Goal: Task Accomplishment & Management: Use online tool/utility

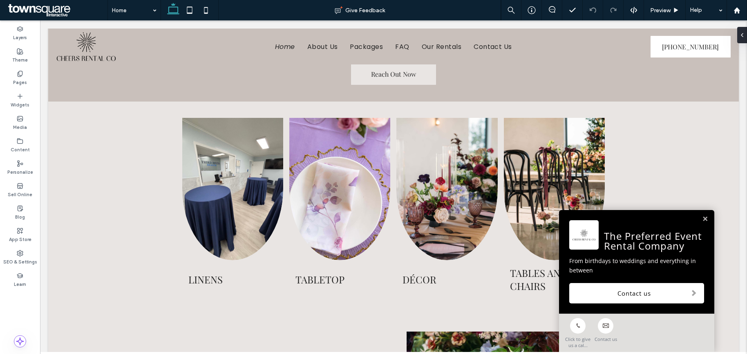
scroll to position [229, 0]
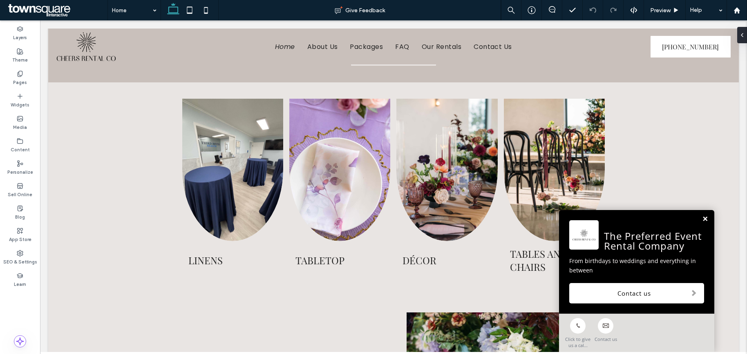
click at [704, 218] on link at bounding box center [705, 219] width 6 height 7
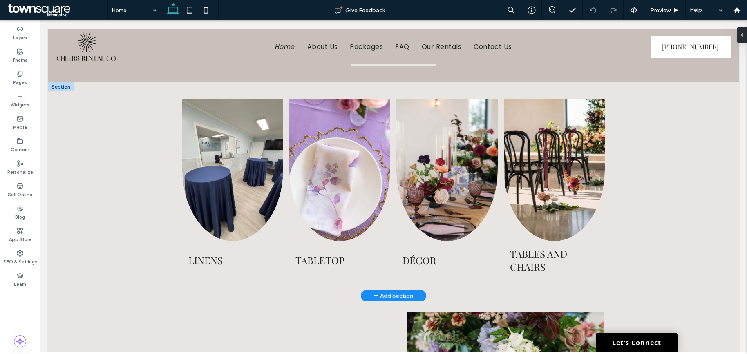
click at [589, 286] on div "Linens Learn More Tabletop Learn More [GEOGRAPHIC_DATA] Learn More Tables and C…" at bounding box center [393, 189] width 490 height 214
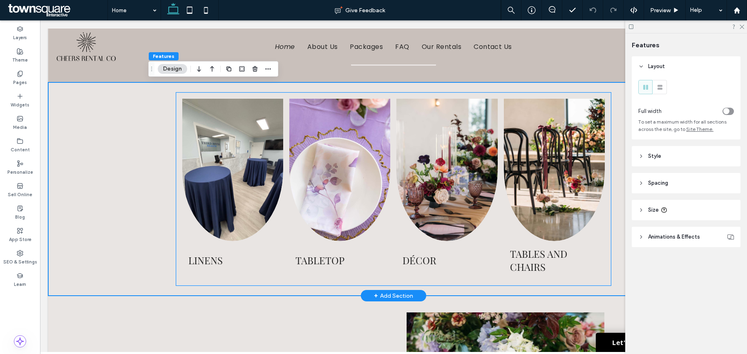
click at [536, 269] on h3 "Tables and Chairs" at bounding box center [554, 260] width 89 height 26
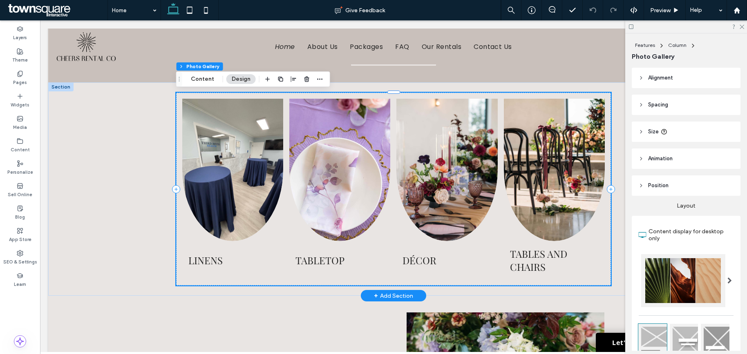
click at [537, 259] on h3 "Tables and Chairs" at bounding box center [554, 260] width 89 height 26
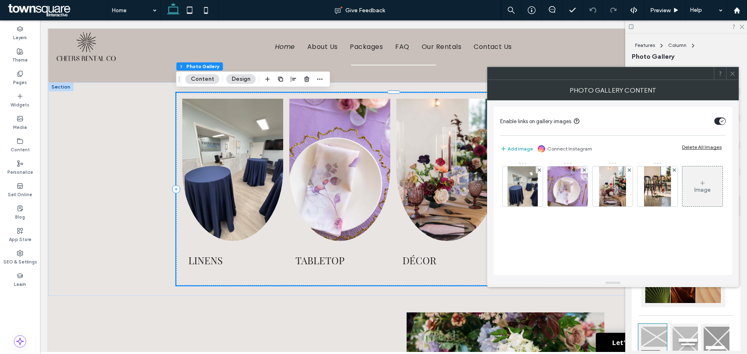
click at [736, 75] on div at bounding box center [732, 73] width 12 height 12
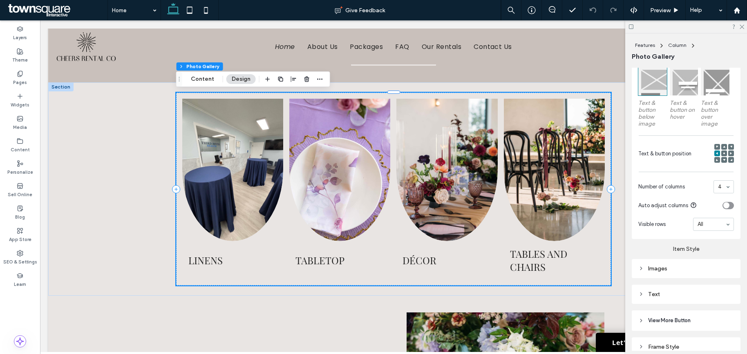
scroll to position [296, 0]
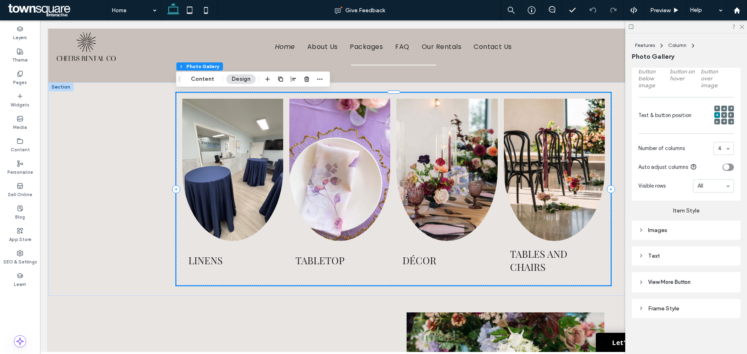
click at [672, 265] on div "Text" at bounding box center [685, 256] width 109 height 19
click at [669, 258] on div "Text" at bounding box center [686, 256] width 96 height 7
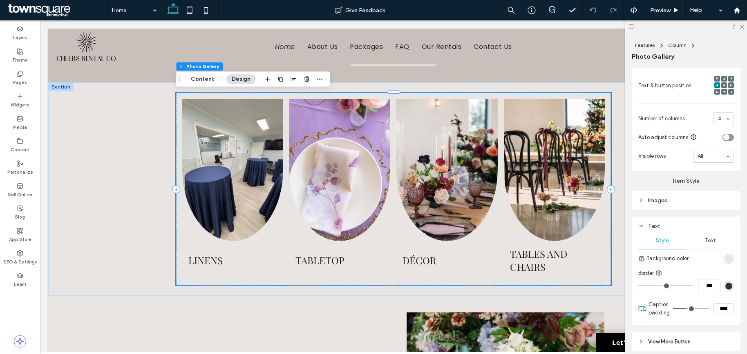
scroll to position [385, 0]
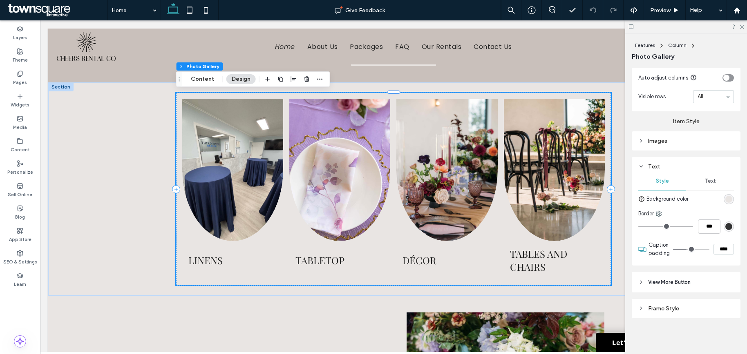
click at [708, 181] on span "Text" at bounding box center [709, 181] width 11 height 7
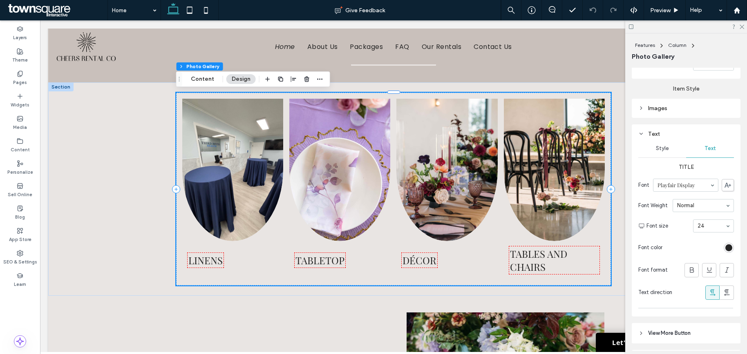
scroll to position [435, 0]
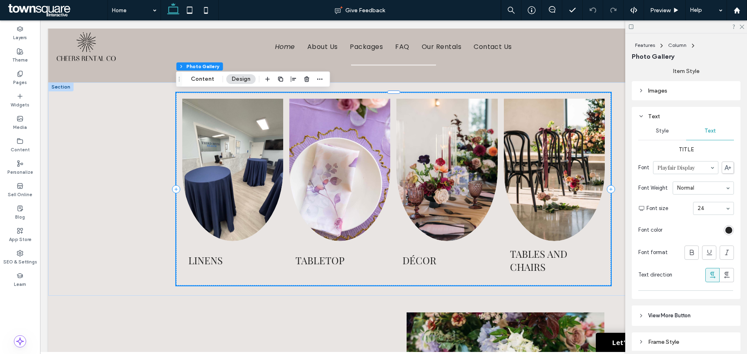
click at [661, 133] on span "Style" at bounding box center [661, 131] width 13 height 7
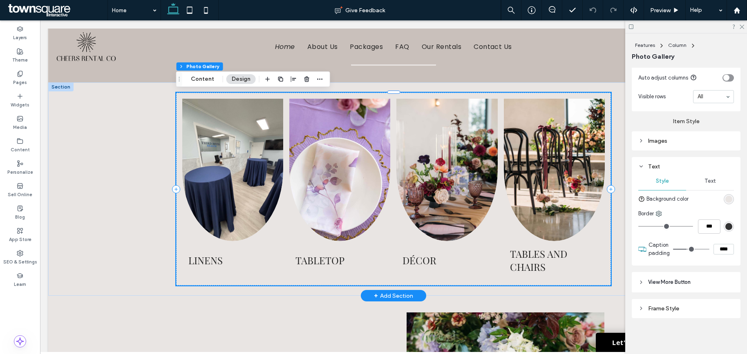
scroll to position [230, 0]
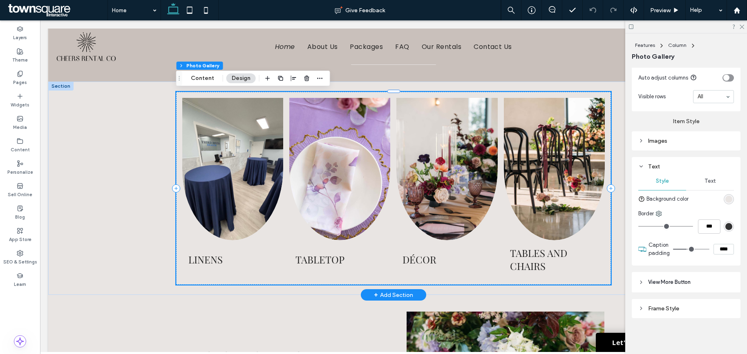
click at [566, 259] on h3 "Tables and Chairs" at bounding box center [554, 260] width 89 height 26
click at [532, 265] on h3 "Tables and Chairs" at bounding box center [554, 260] width 89 height 26
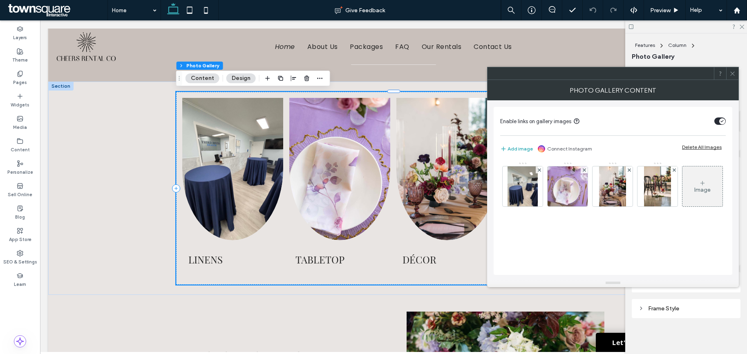
click at [730, 70] on span at bounding box center [732, 73] width 6 height 12
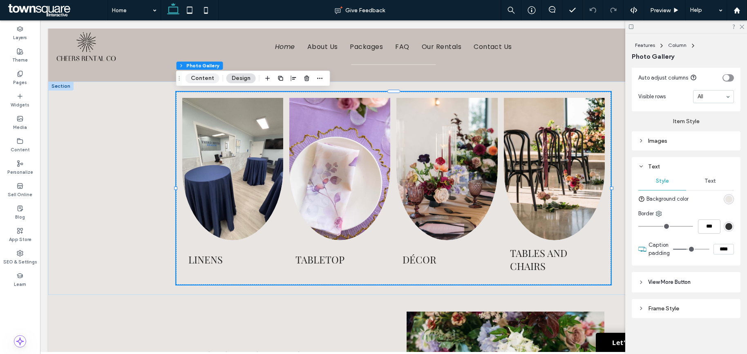
click at [198, 78] on button "Content" at bounding box center [202, 79] width 34 height 10
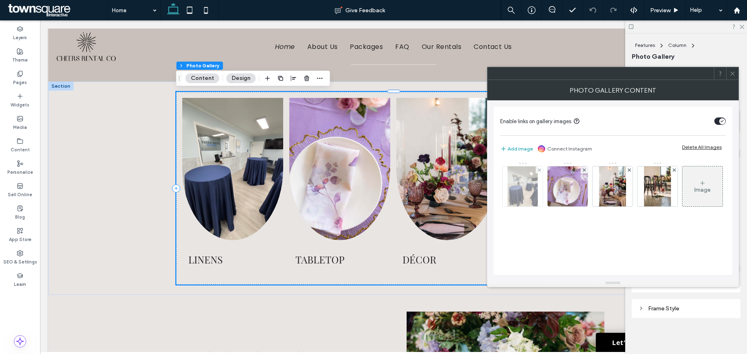
click at [527, 190] on img at bounding box center [522, 187] width 30 height 40
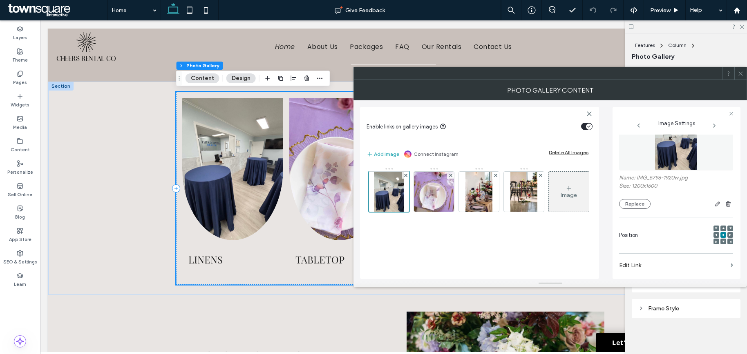
scroll to position [0, 0]
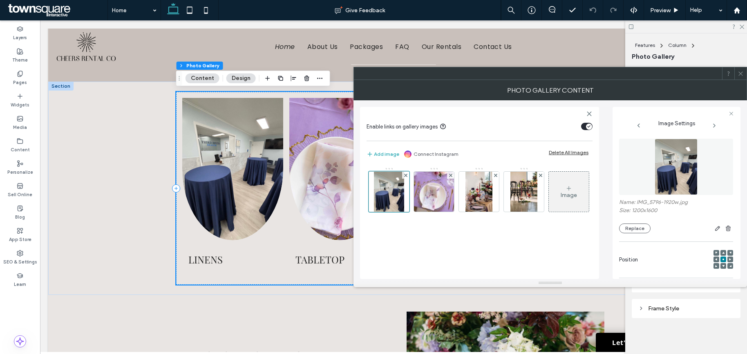
click at [740, 71] on icon at bounding box center [740, 74] width 6 height 6
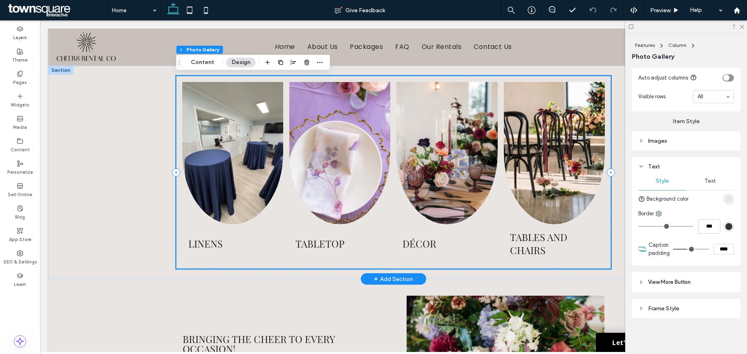
scroll to position [241, 0]
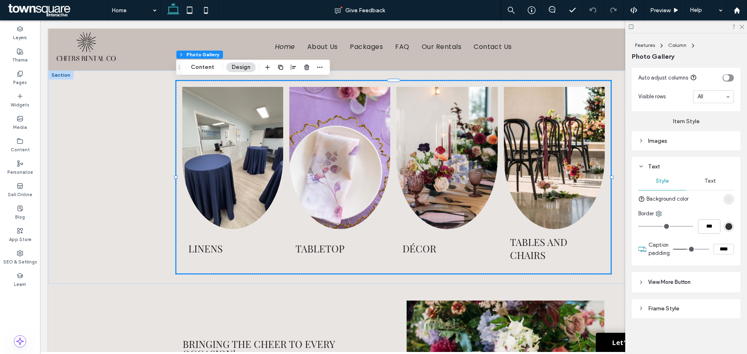
click at [657, 138] on div "Images" at bounding box center [686, 141] width 96 height 7
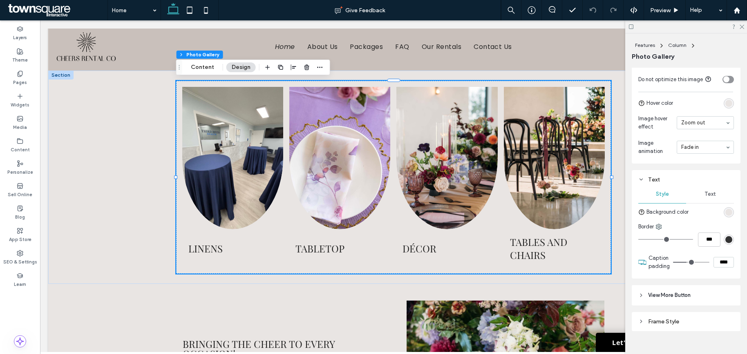
scroll to position [592, 0]
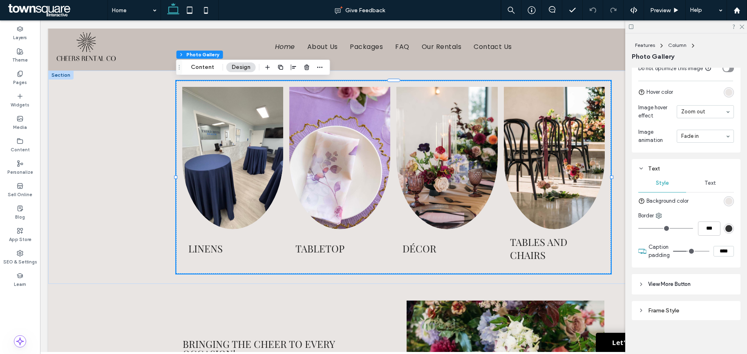
click at [718, 181] on div "Text" at bounding box center [710, 183] width 48 height 18
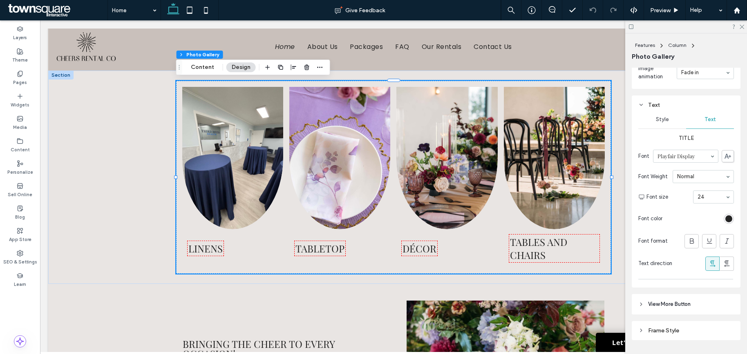
scroll to position [678, 0]
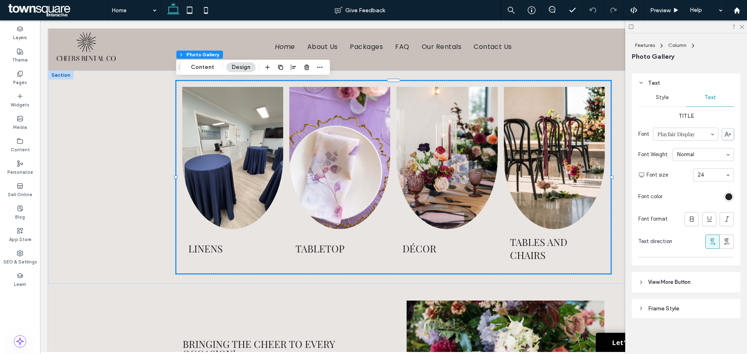
click at [686, 283] on span "View More Button" at bounding box center [669, 283] width 42 height 8
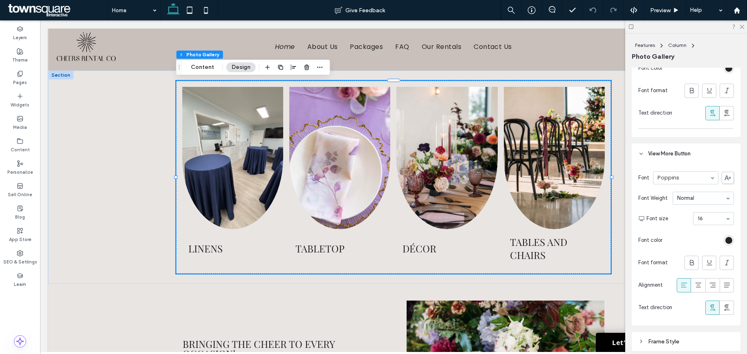
scroll to position [839, 0]
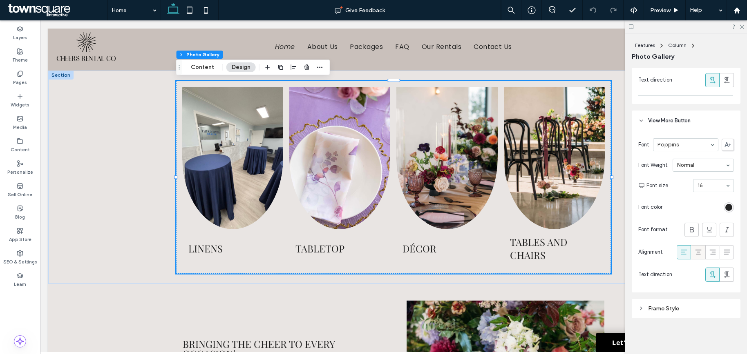
click at [701, 250] on icon at bounding box center [698, 252] width 8 height 8
click at [676, 312] on div "Frame Style" at bounding box center [686, 308] width 96 height 7
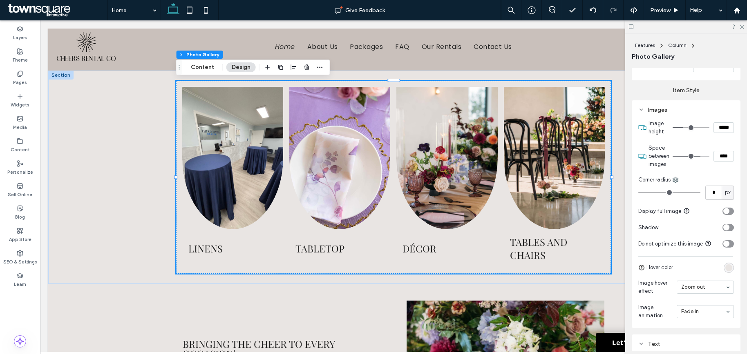
scroll to position [411, 0]
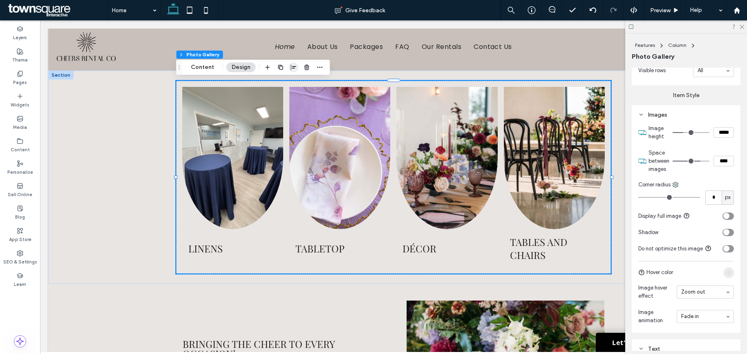
click at [289, 64] on span "button" at bounding box center [294, 67] width 10 height 10
click at [283, 81] on icon "center" at bounding box center [285, 83] width 7 height 7
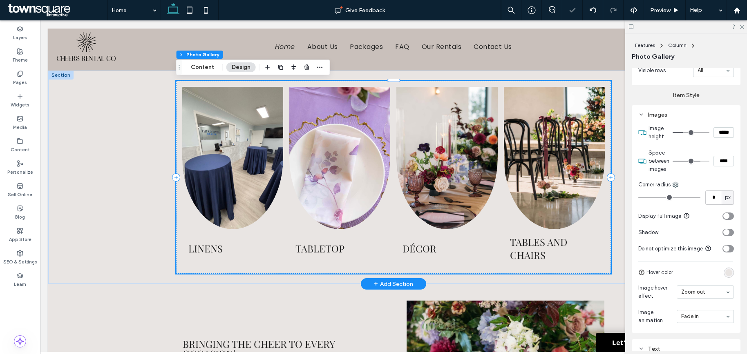
click at [311, 220] on link at bounding box center [339, 158] width 107 height 151
click at [335, 172] on link at bounding box center [339, 158] width 107 height 151
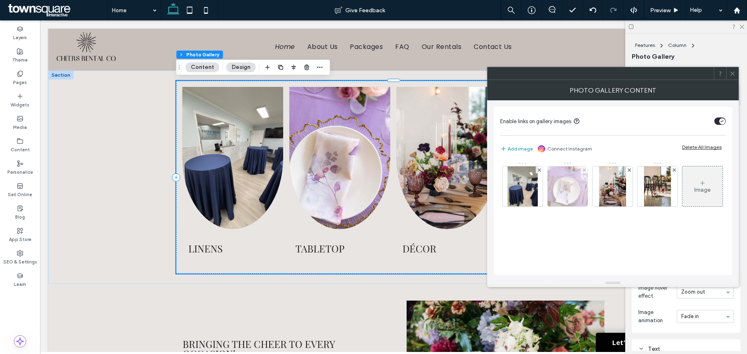
click at [572, 195] on img at bounding box center [567, 187] width 60 height 40
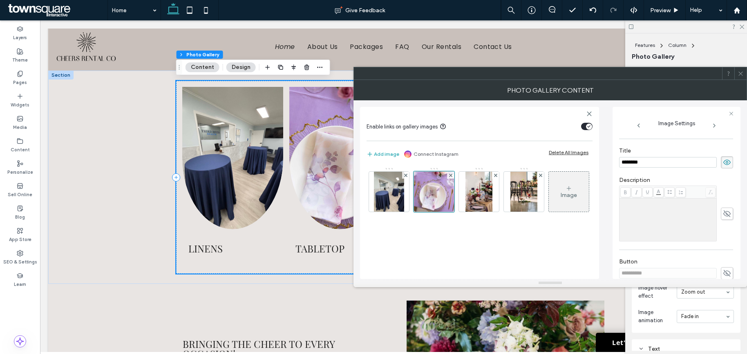
scroll to position [233, 0]
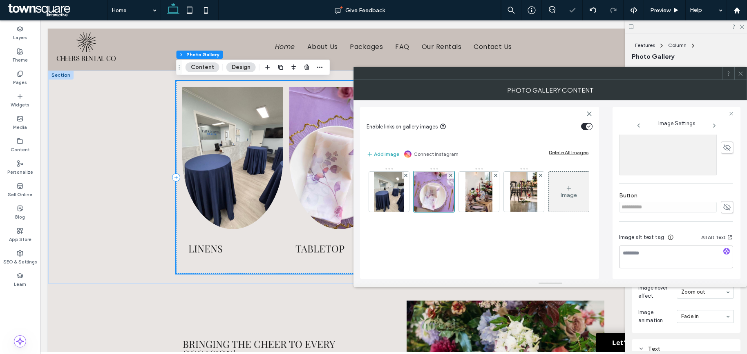
click at [740, 71] on icon at bounding box center [740, 74] width 6 height 6
